Goal: Task Accomplishment & Management: Manage account settings

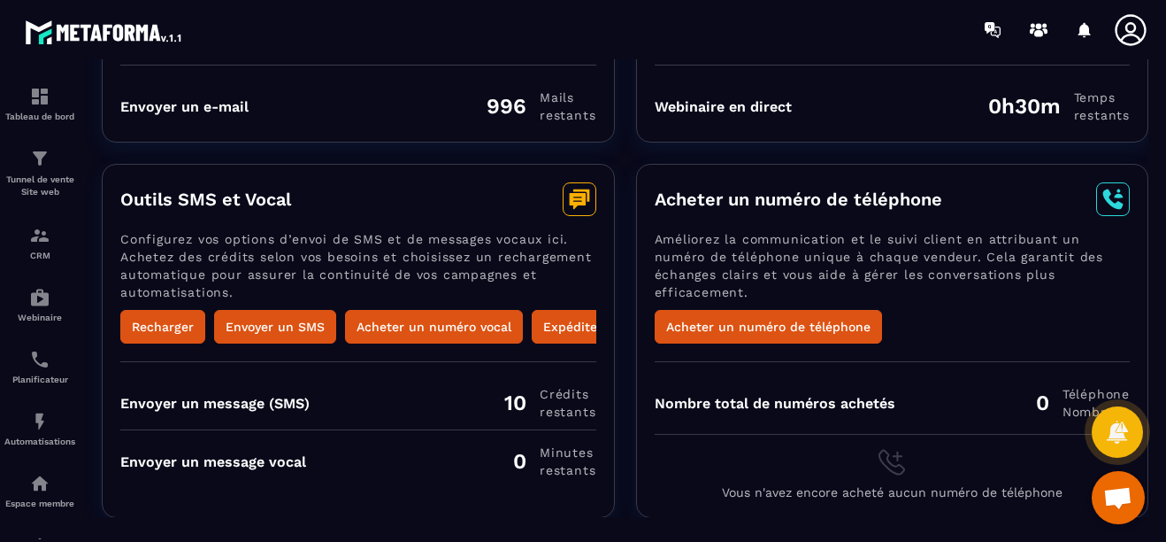
scroll to position [280, 0]
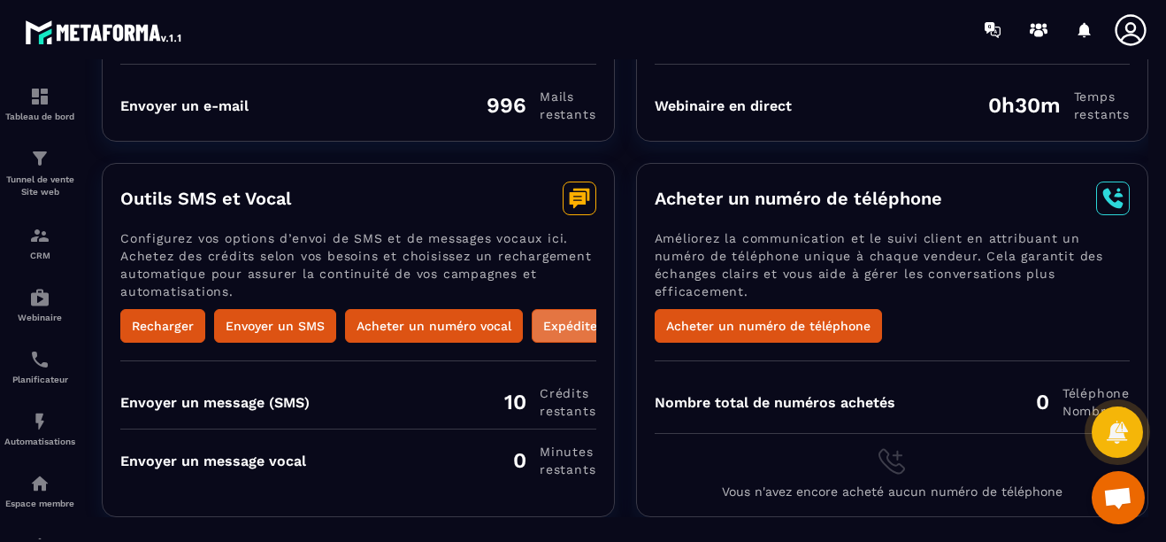
click at [556, 321] on button "Expéditeur" at bounding box center [577, 326] width 90 height 34
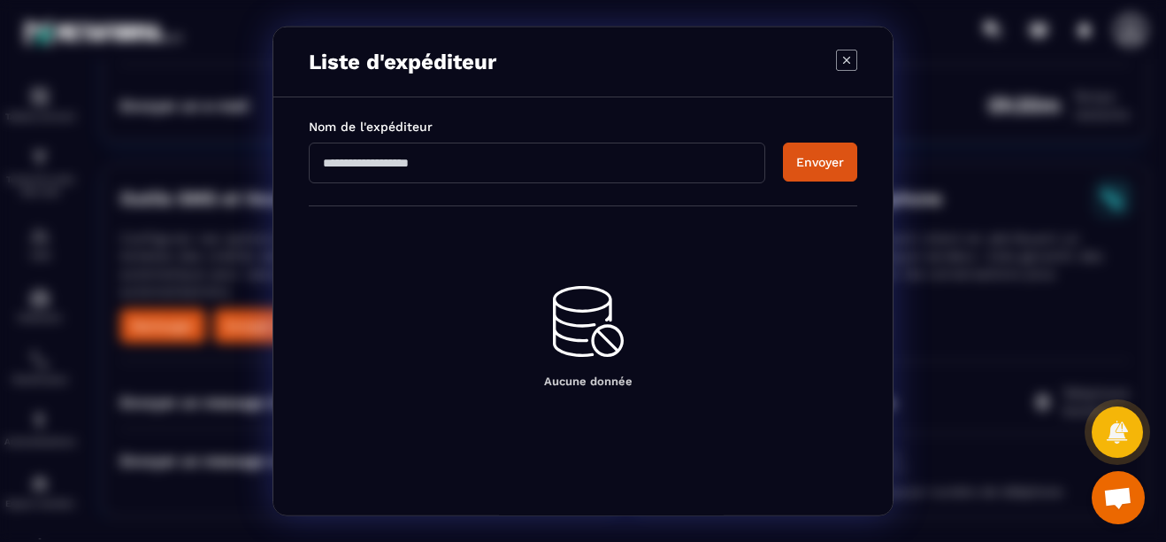
click at [471, 154] on input "Modal window" at bounding box center [537, 162] width 457 height 41
click at [543, 160] on input "**********" at bounding box center [537, 162] width 457 height 41
click at [445, 161] on input "**********" at bounding box center [537, 162] width 457 height 41
type input "**********"
click at [834, 161] on button "Envoyer" at bounding box center [820, 161] width 74 height 39
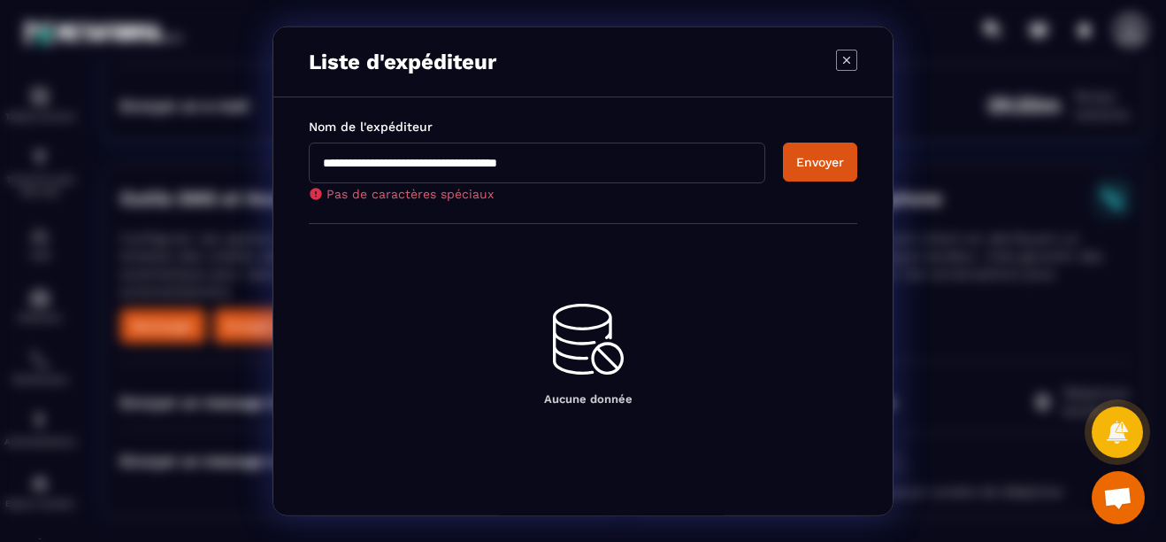
click at [842, 65] on icon "Modal window" at bounding box center [846, 60] width 21 height 21
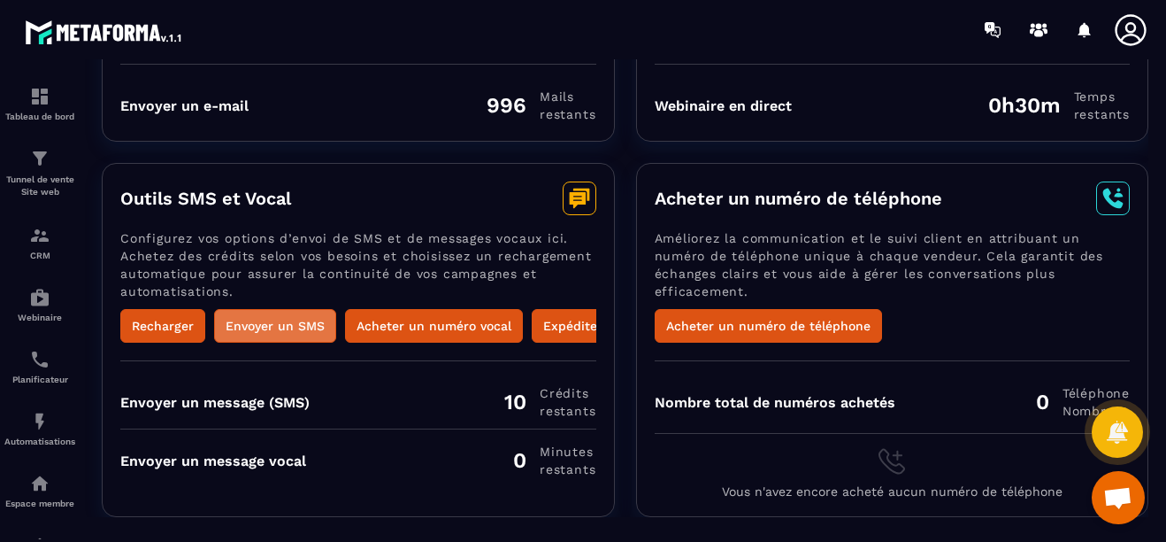
click at [277, 324] on button "Envoyer un SMS" at bounding box center [275, 326] width 122 height 34
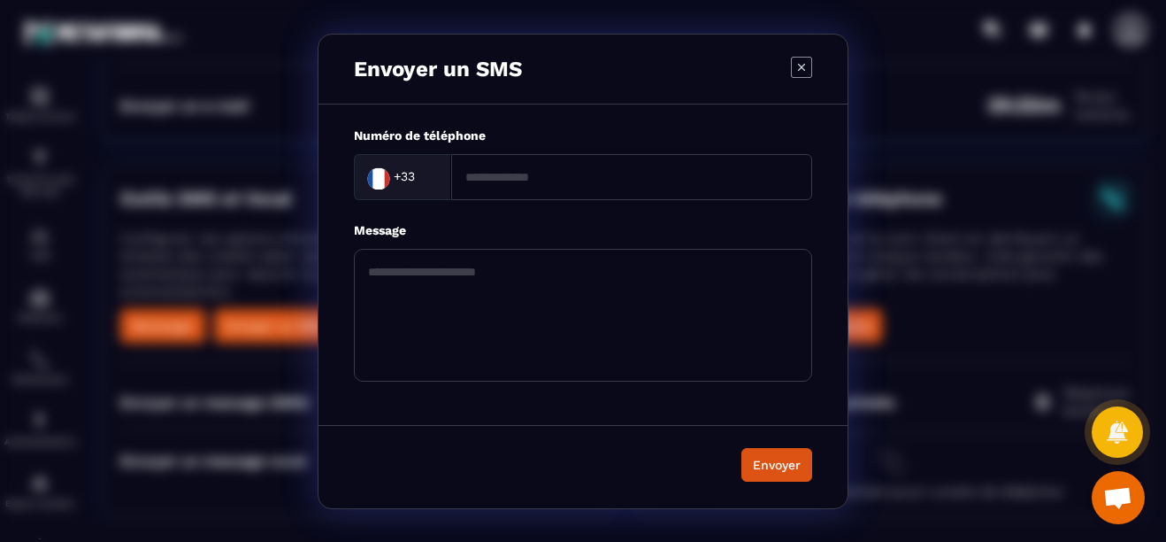
click at [797, 65] on icon "Modal window" at bounding box center [801, 67] width 21 height 21
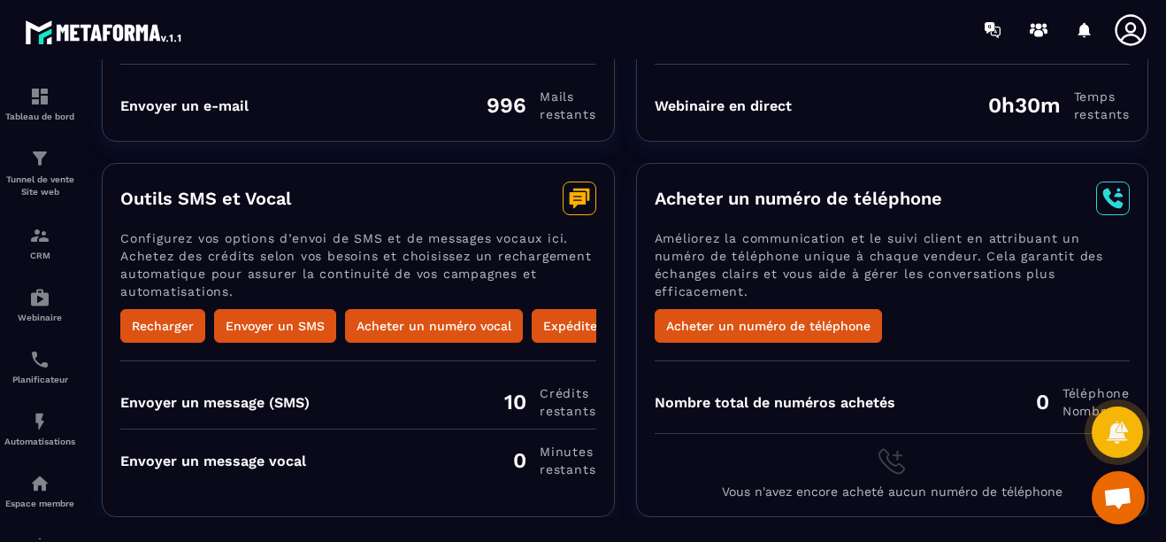
click at [584, 188] on icon at bounding box center [581, 194] width 16 height 12
click at [404, 322] on button "Acheter un numéro vocal" at bounding box center [434, 326] width 178 height 34
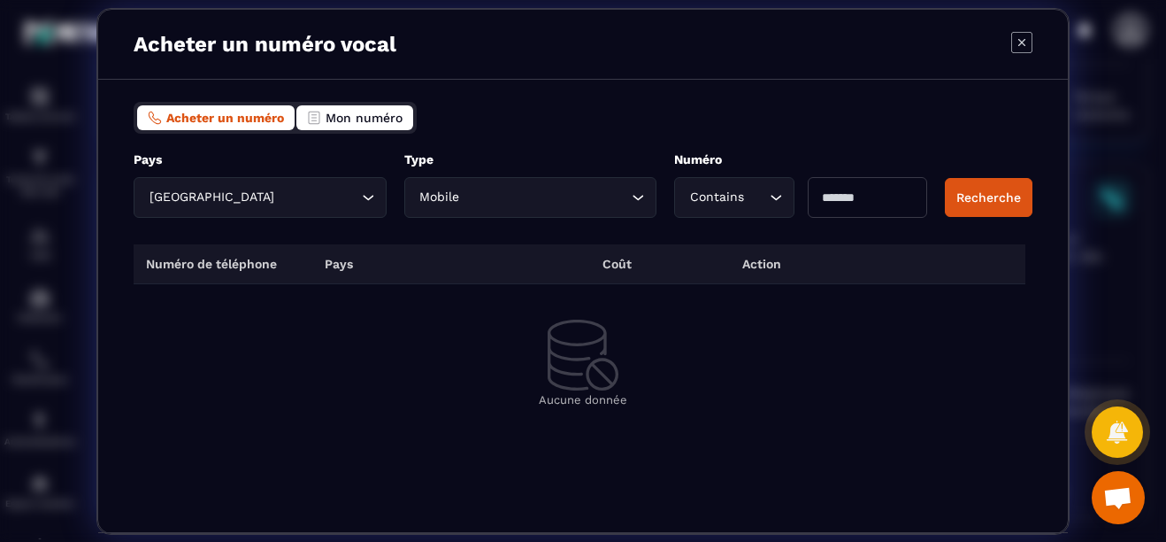
click at [350, 114] on span "Mon numéro" at bounding box center [364, 118] width 77 height 14
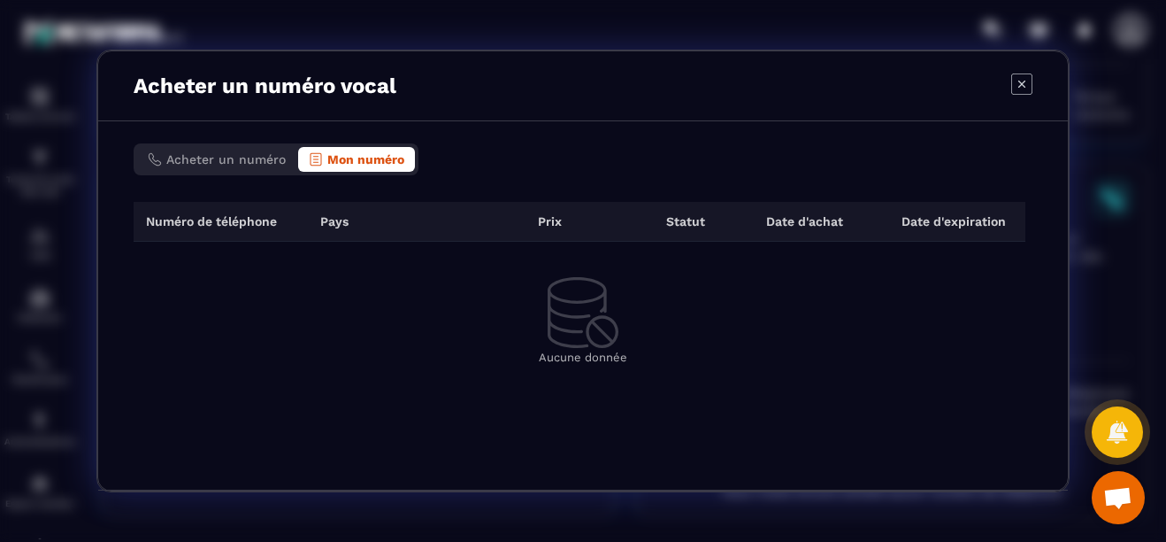
click at [1031, 80] on icon "Modal window" at bounding box center [1021, 83] width 21 height 21
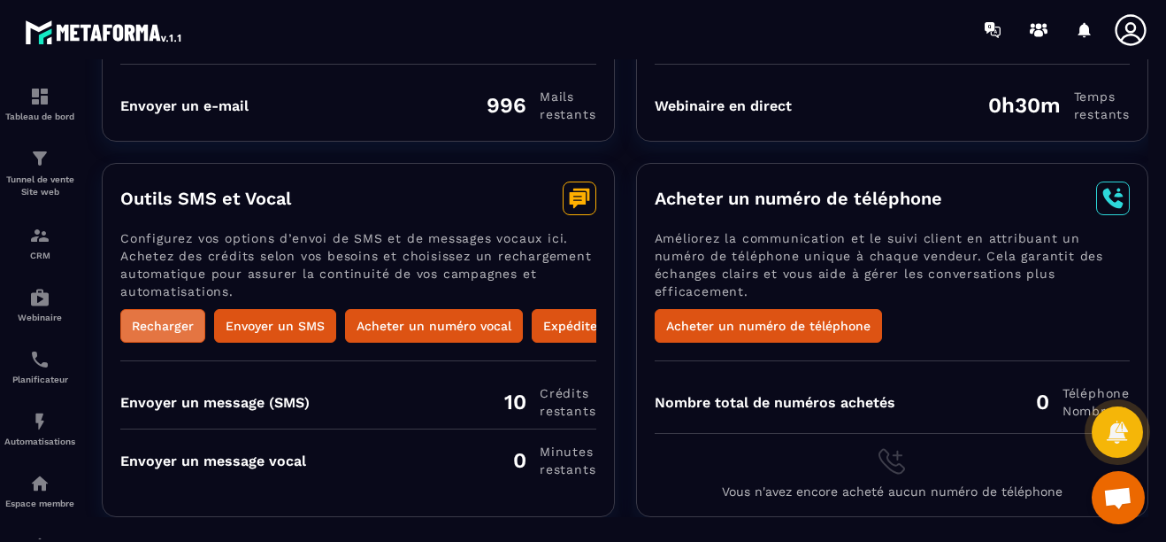
click at [174, 325] on button "Recharger" at bounding box center [162, 326] width 85 height 34
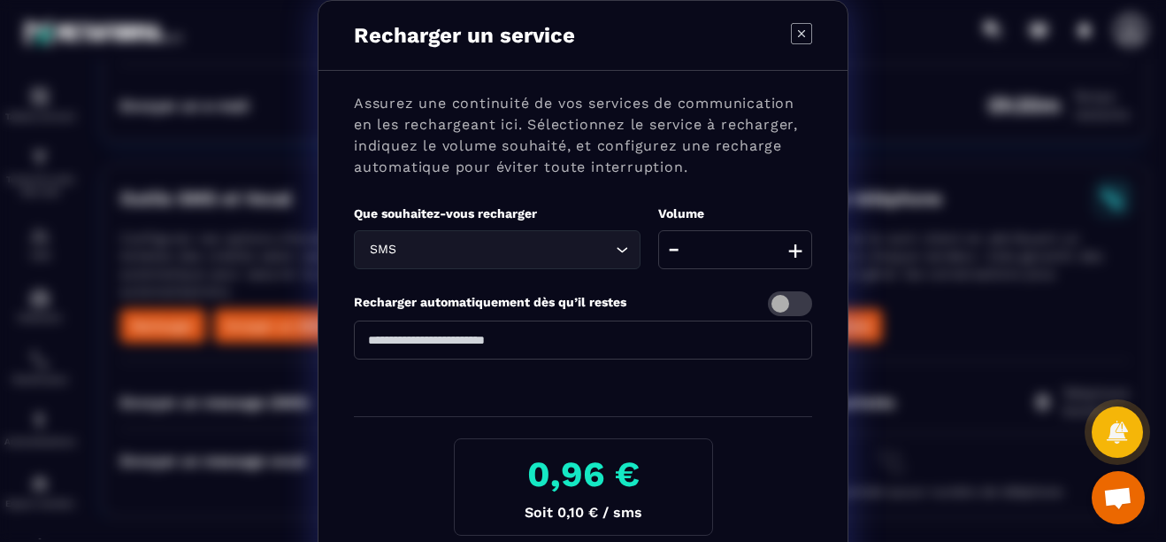
click at [790, 250] on button "+" at bounding box center [795, 249] width 25 height 39
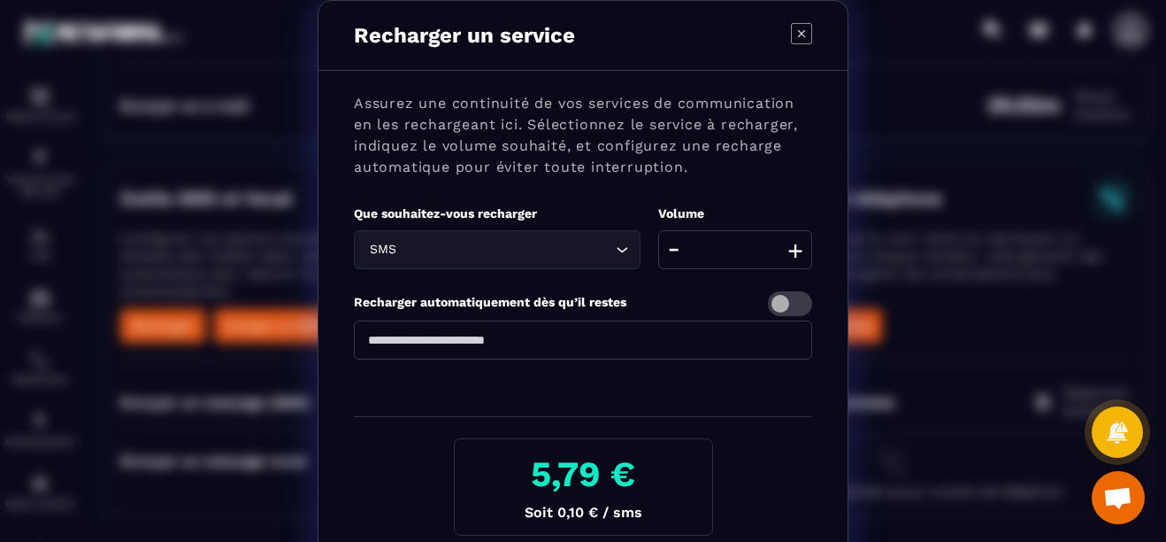
click at [790, 250] on button "+" at bounding box center [795, 249] width 25 height 39
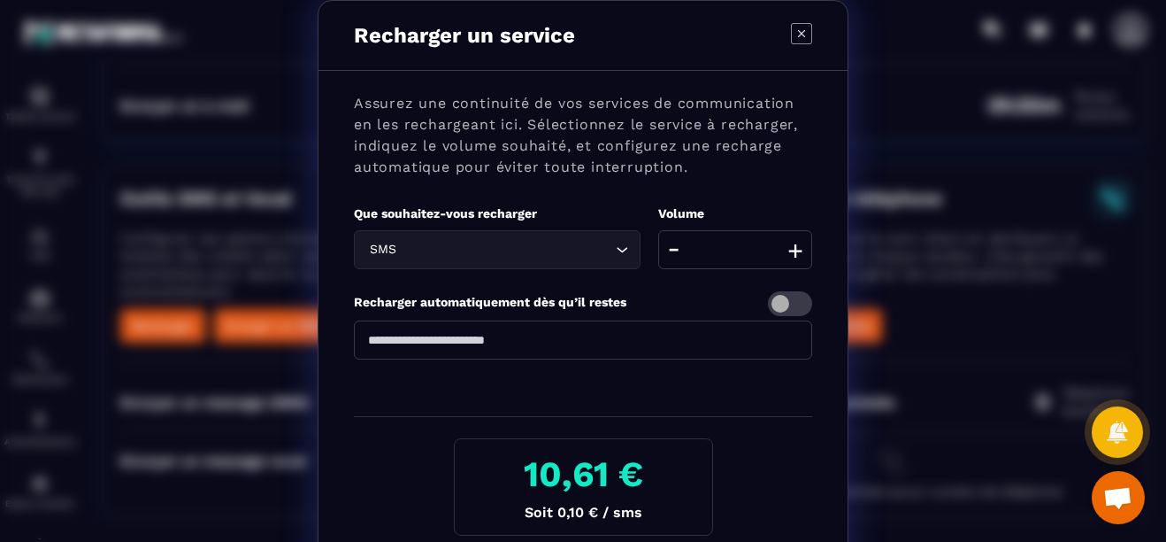
click at [790, 250] on button "+" at bounding box center [795, 249] width 25 height 39
click at [792, 35] on icon "Modal window" at bounding box center [801, 33] width 21 height 21
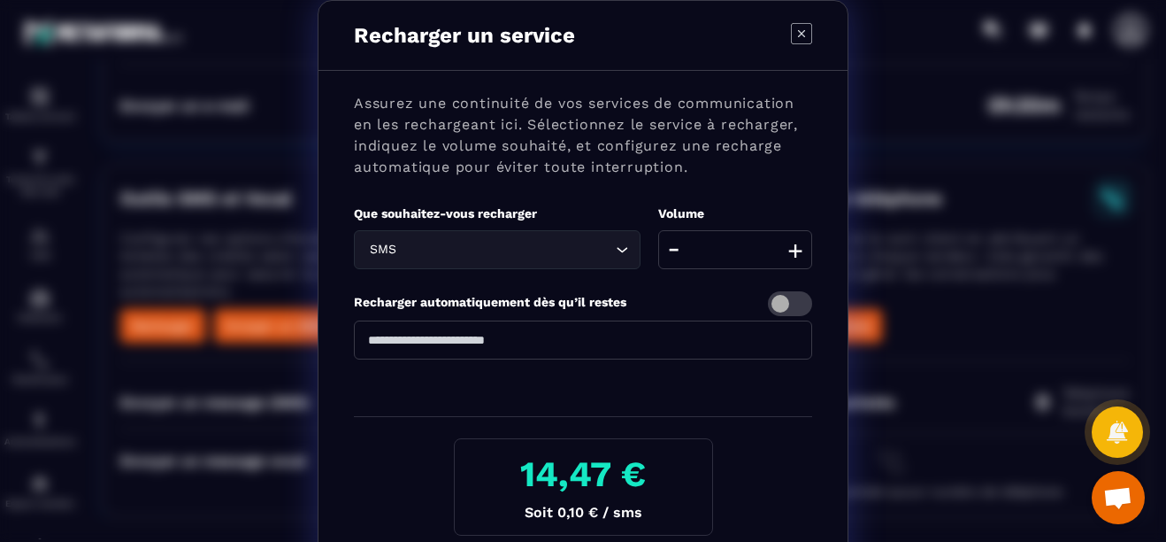
type input "**"
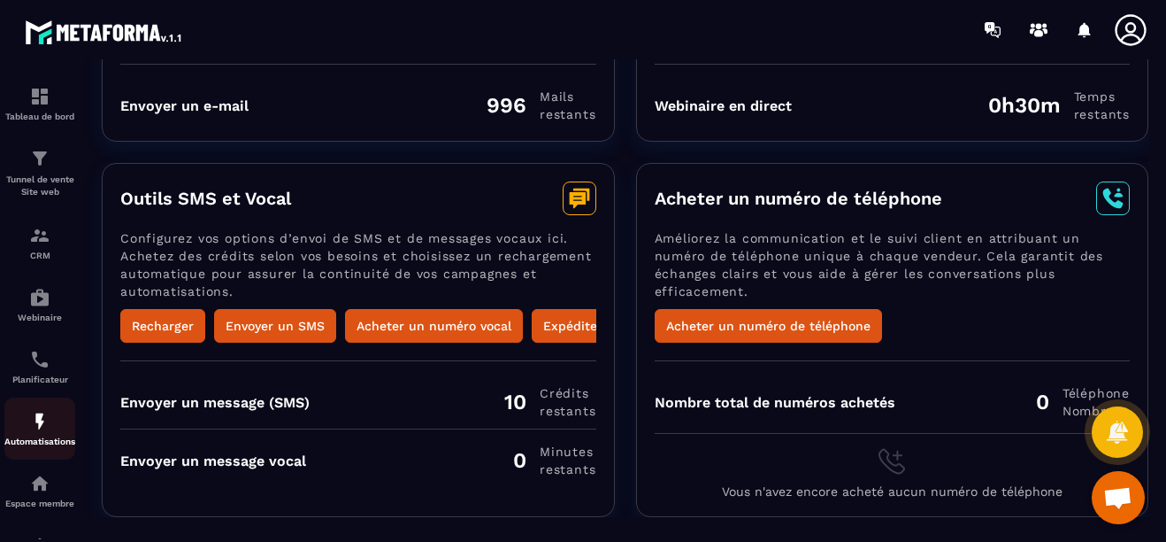
click at [36, 408] on link "Automatisations" at bounding box center [39, 428] width 71 height 62
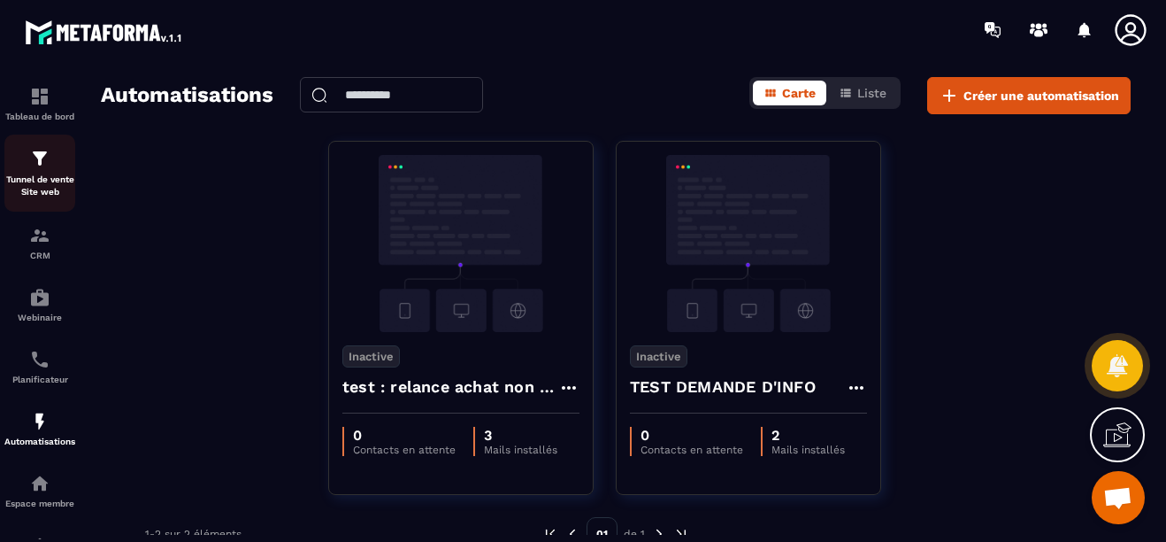
click at [33, 174] on p "Tunnel de vente Site web" at bounding box center [39, 185] width 71 height 25
click at [42, 173] on div "Tunnel de vente Site web" at bounding box center [39, 173] width 71 height 50
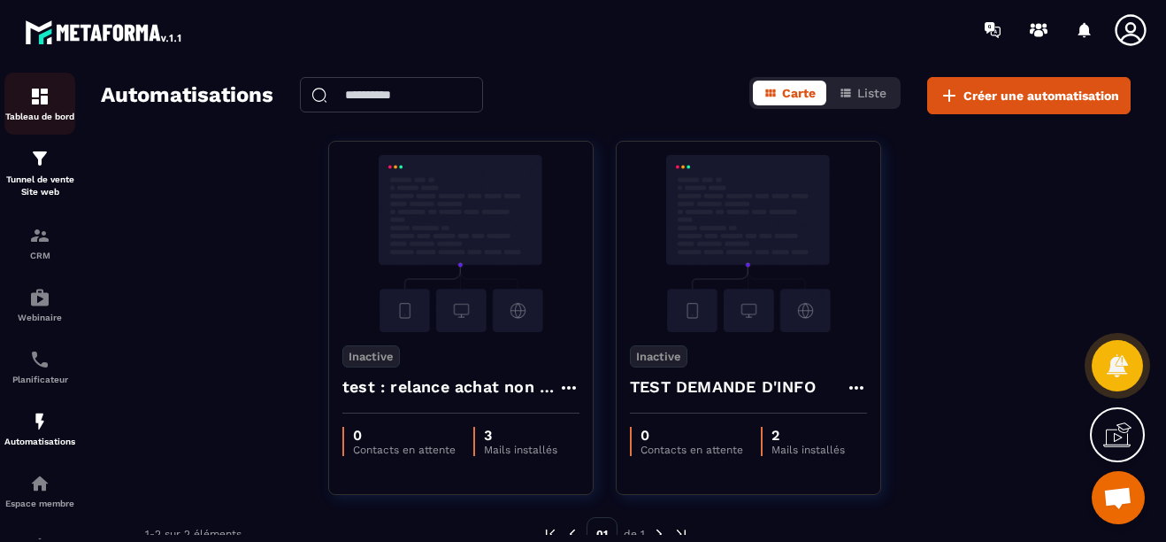
click at [32, 91] on img at bounding box center [39, 96] width 21 height 21
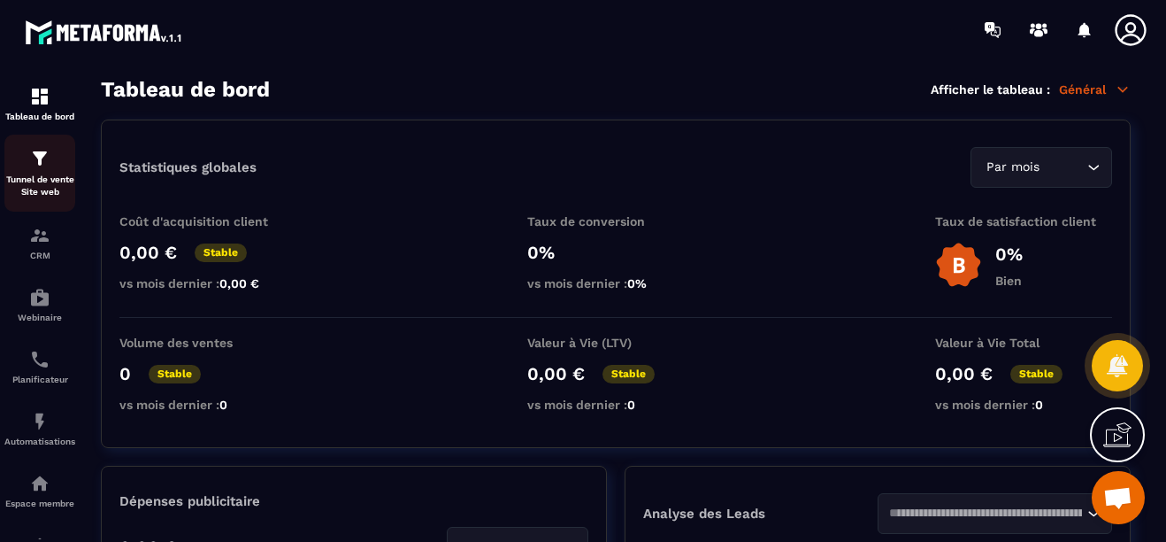
click at [35, 155] on img at bounding box center [39, 158] width 21 height 21
click at [1127, 431] on icon at bounding box center [1117, 434] width 28 height 28
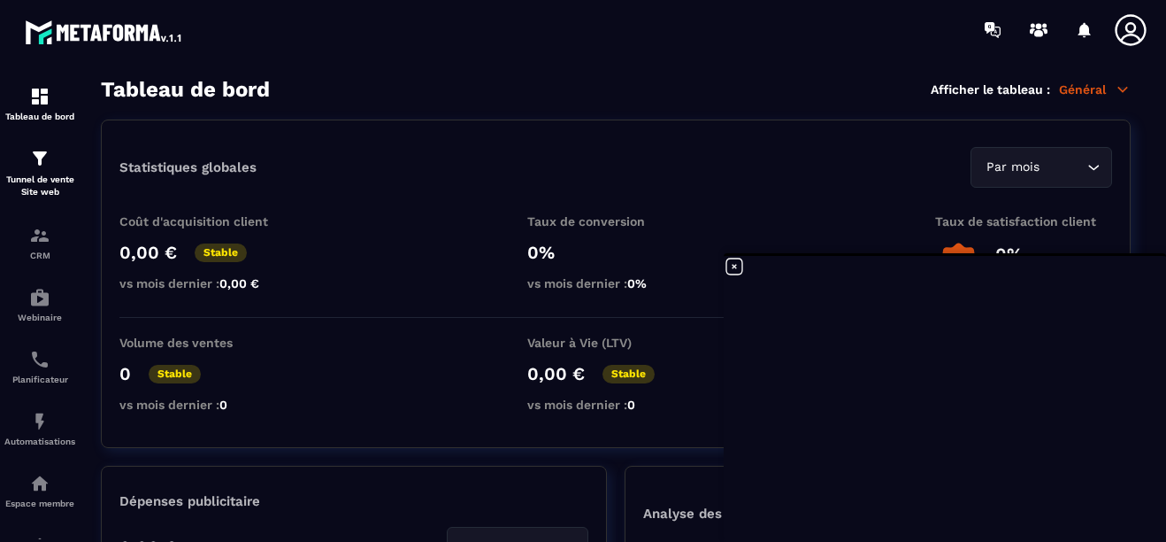
click at [734, 266] on icon at bounding box center [734, 266] width 21 height 21
